Goal: Find contact information: Find contact information

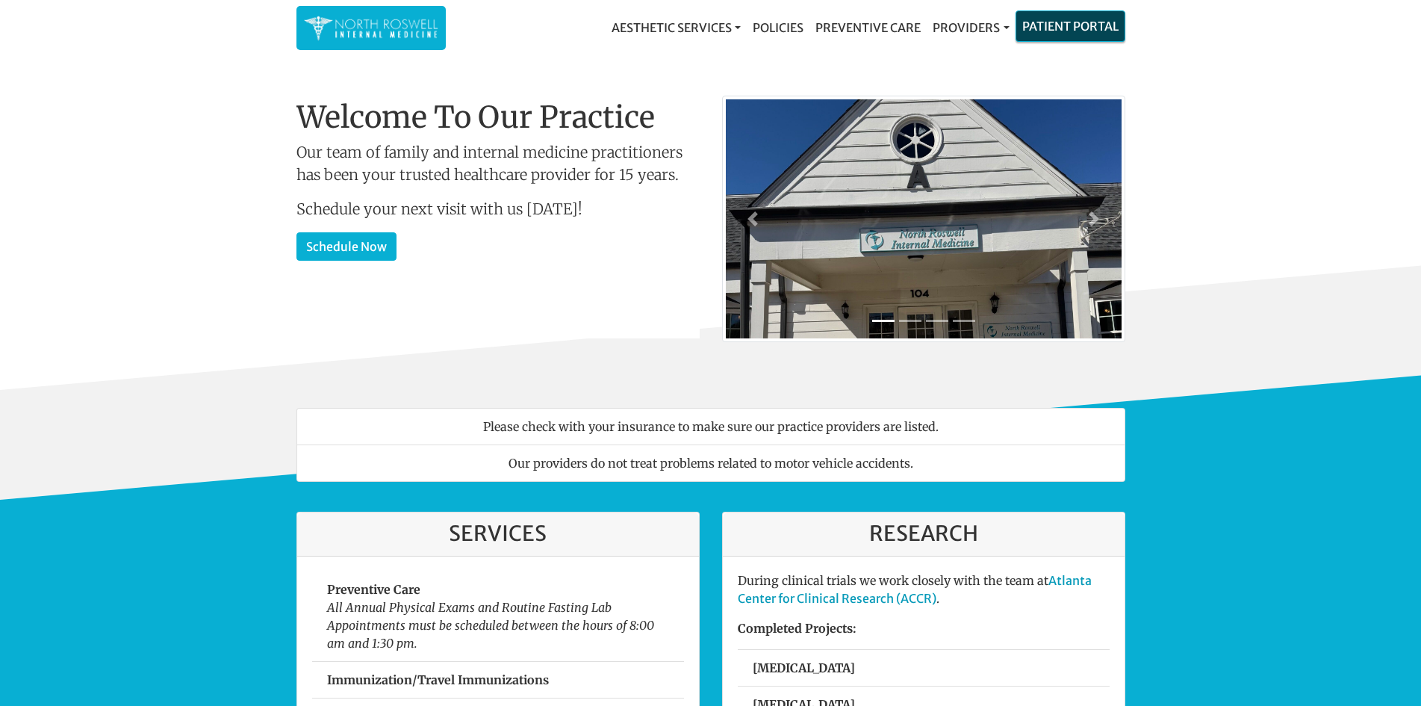
click at [1081, 28] on link "Patient Portal" at bounding box center [1070, 26] width 108 height 30
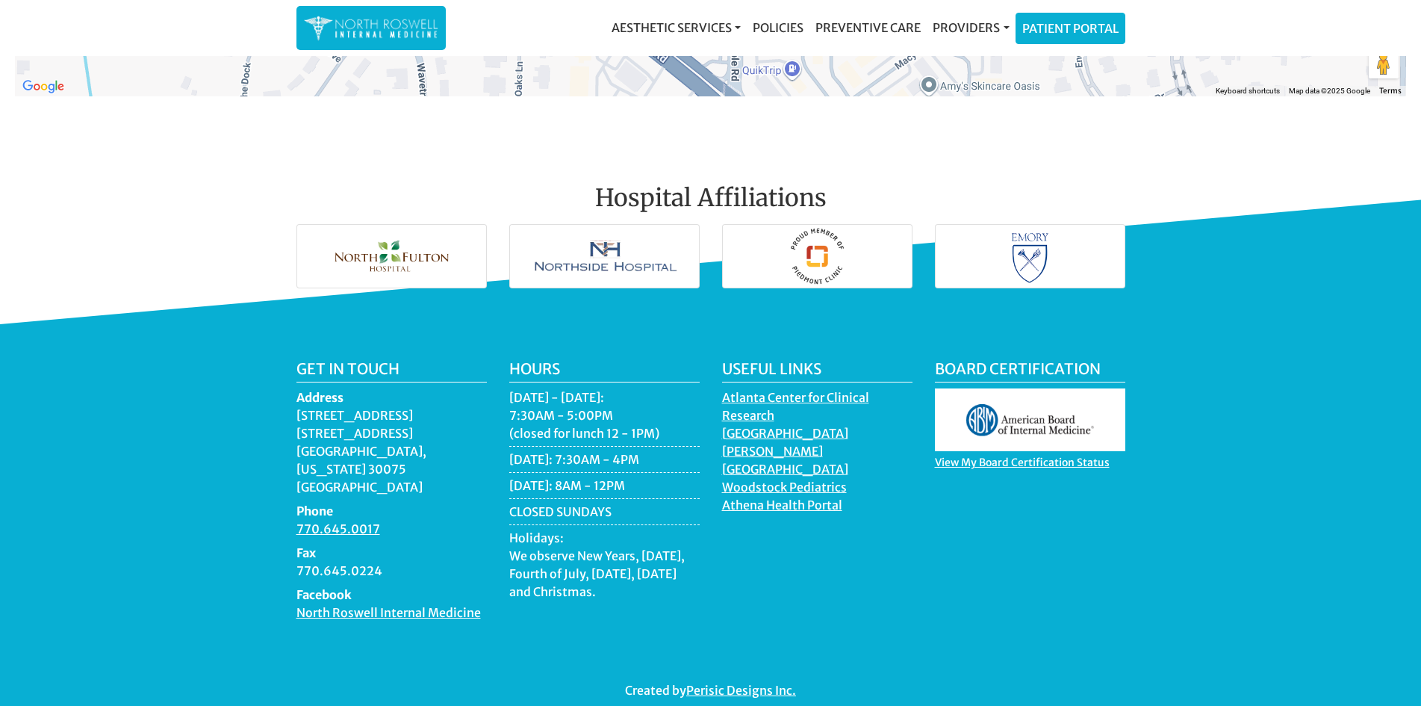
scroll to position [2091, 0]
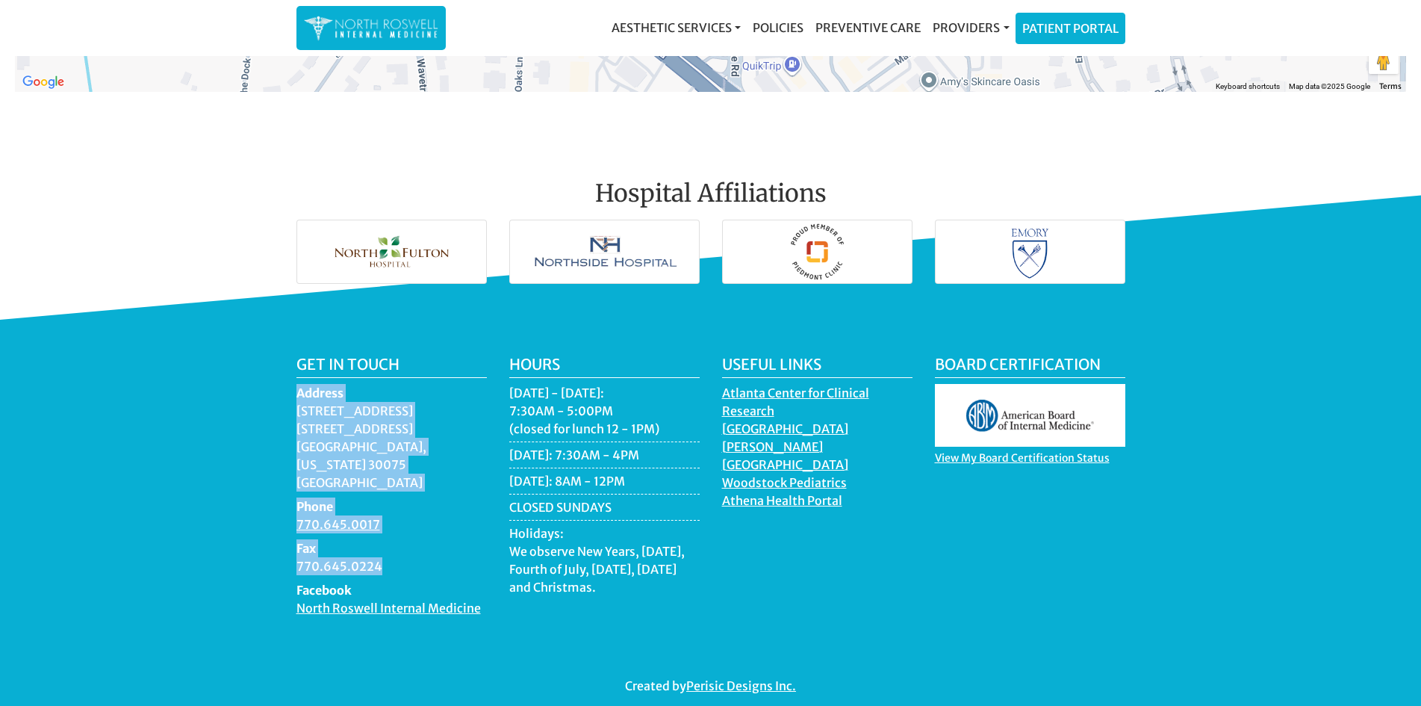
drag, startPoint x: 398, startPoint y: 539, endPoint x: 293, endPoint y: 382, distance: 189.1
click at [293, 382] on div "Get in touch Address [STREET_ADDRESS][US_STATE] Phone 770.645.0017 Fax 770.645.…" at bounding box center [391, 491] width 213 height 273
copy dl "Address [STREET_ADDRESS][US_STATE] Phone 770.645.0017 Fax 770.645.0224"
